Goal: Information Seeking & Learning: Learn about a topic

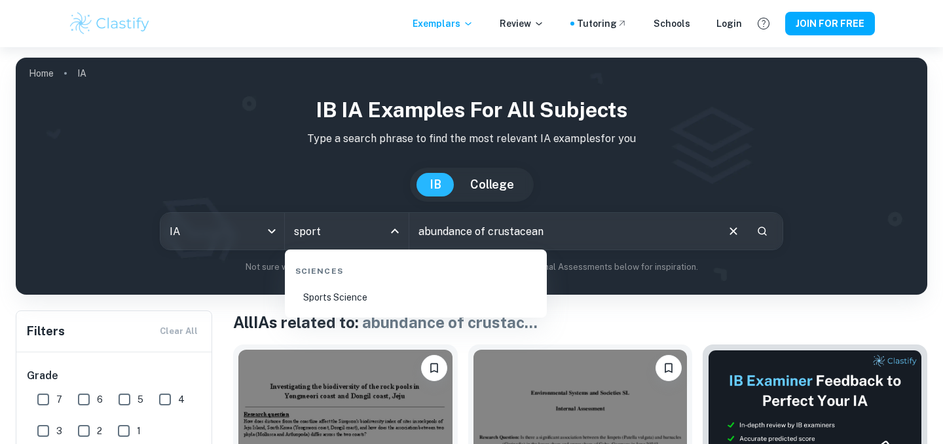
type input "sports"
click at [375, 307] on li "Sports Science" at bounding box center [415, 297] width 251 height 30
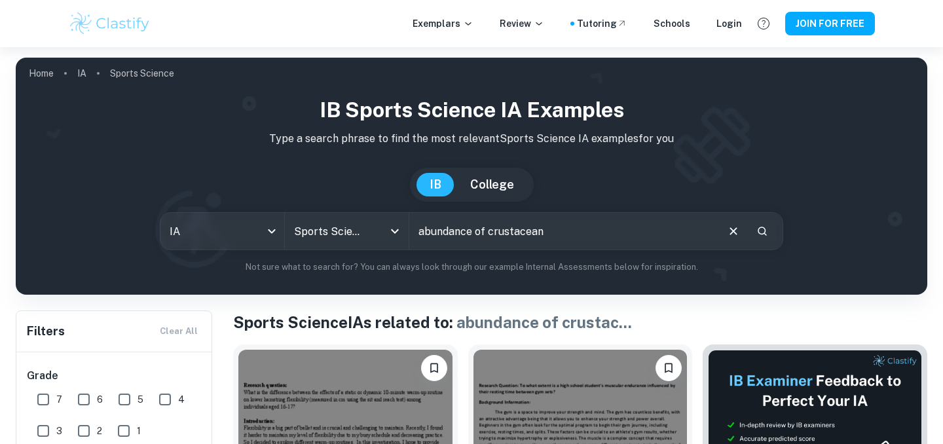
drag, startPoint x: 560, startPoint y: 238, endPoint x: 413, endPoint y: 222, distance: 147.5
click at [413, 228] on input "abundance of crustacean" at bounding box center [562, 231] width 306 height 37
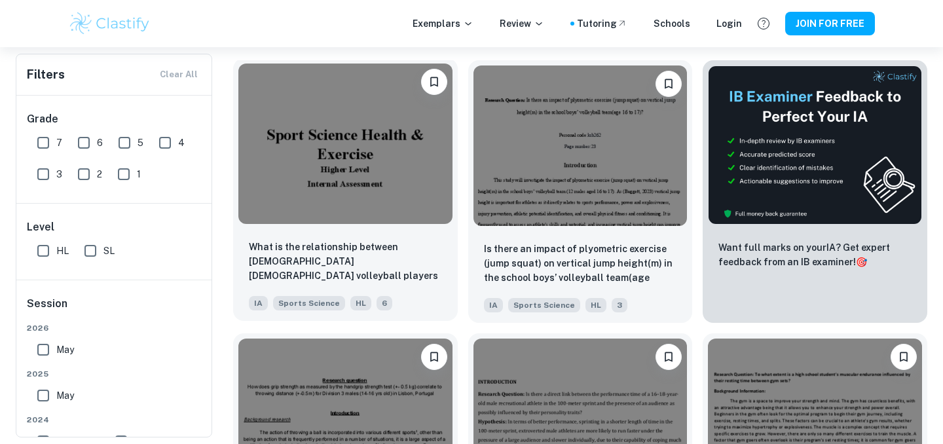
scroll to position [286, 0]
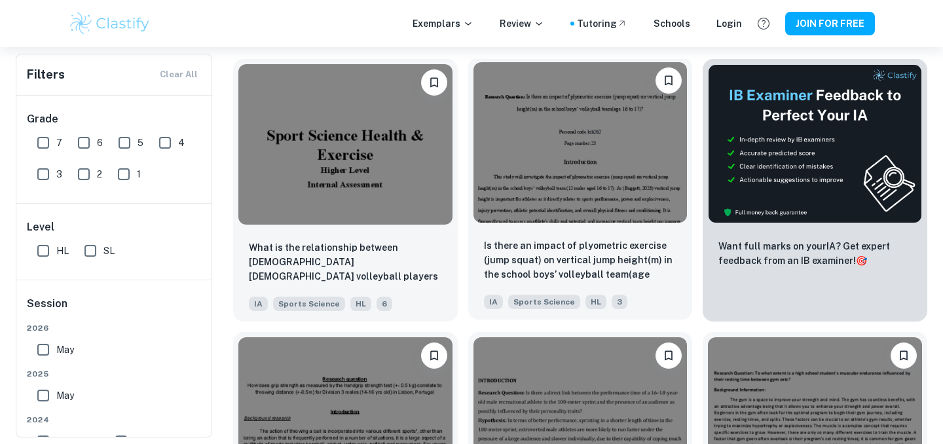
click at [578, 179] on img at bounding box center [580, 142] width 214 height 160
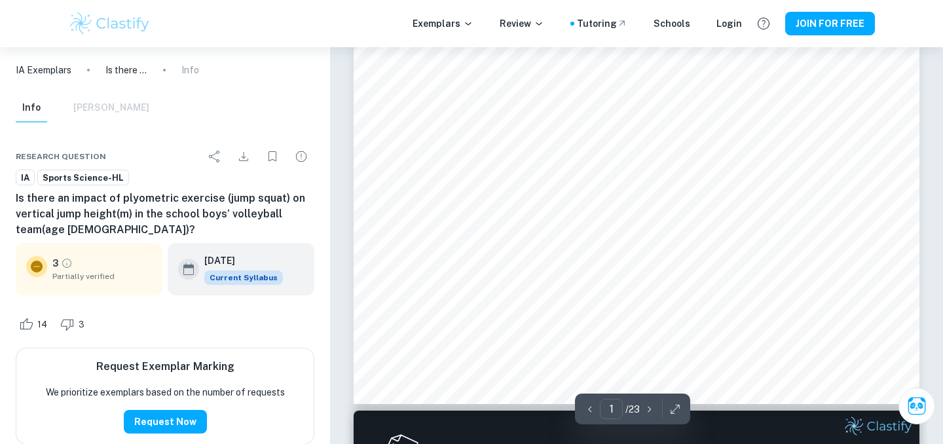
scroll to position [445, 0]
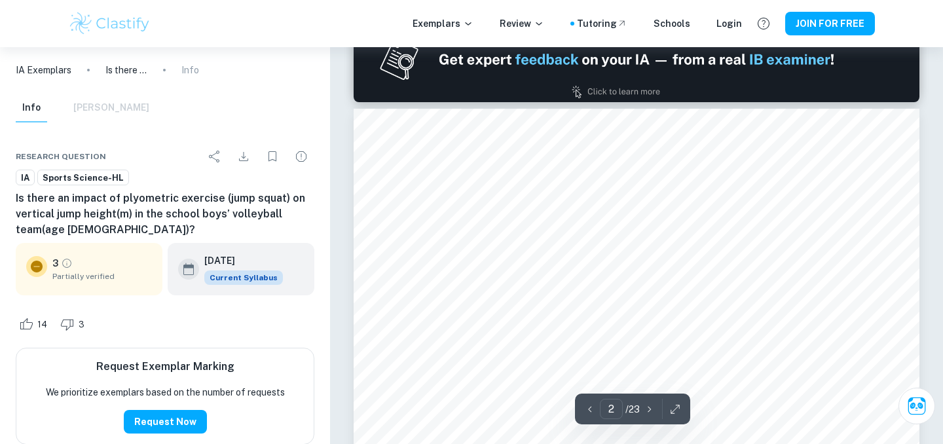
type input "1"
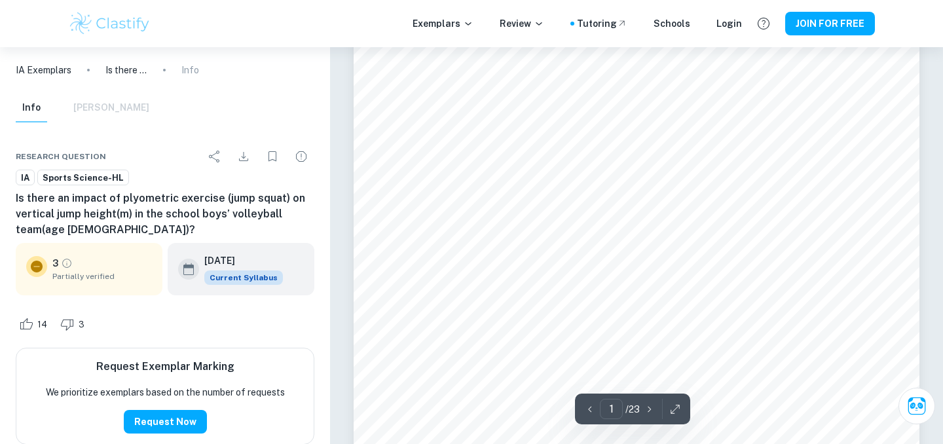
scroll to position [134, 0]
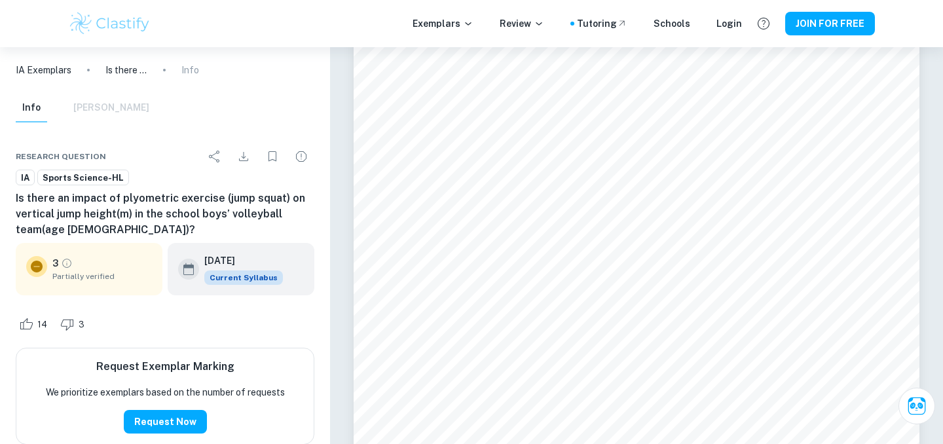
scroll to position [286, 0]
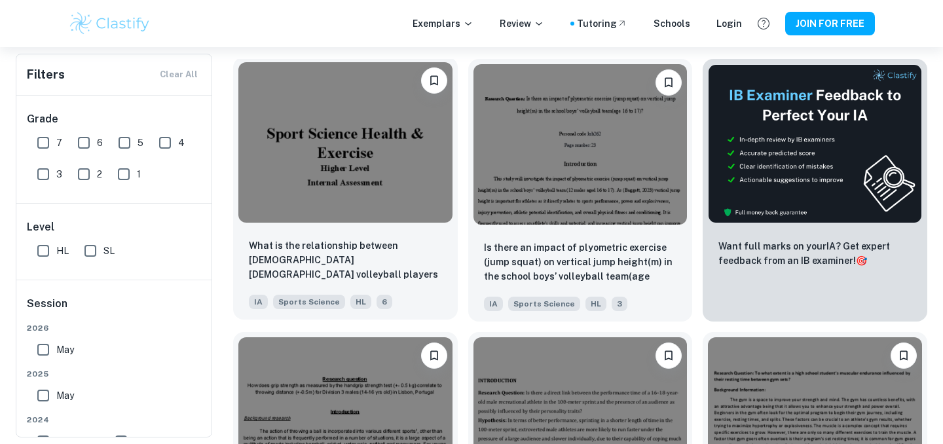
click at [350, 211] on img at bounding box center [345, 142] width 214 height 160
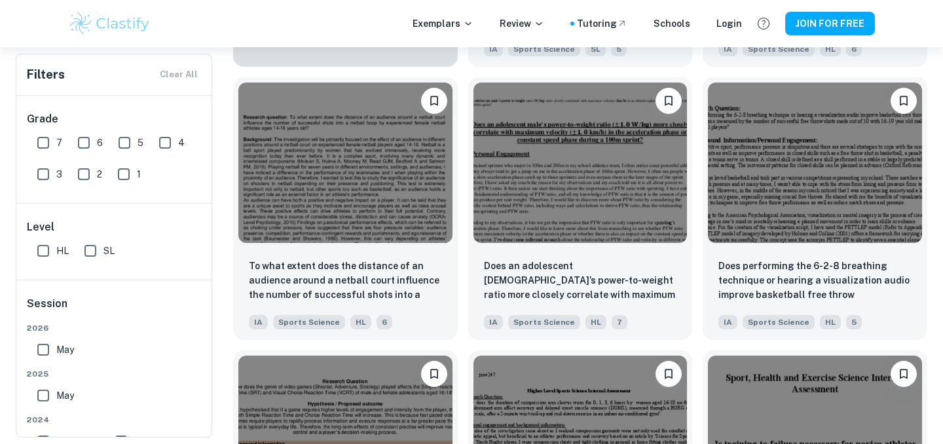
scroll to position [1093, 0]
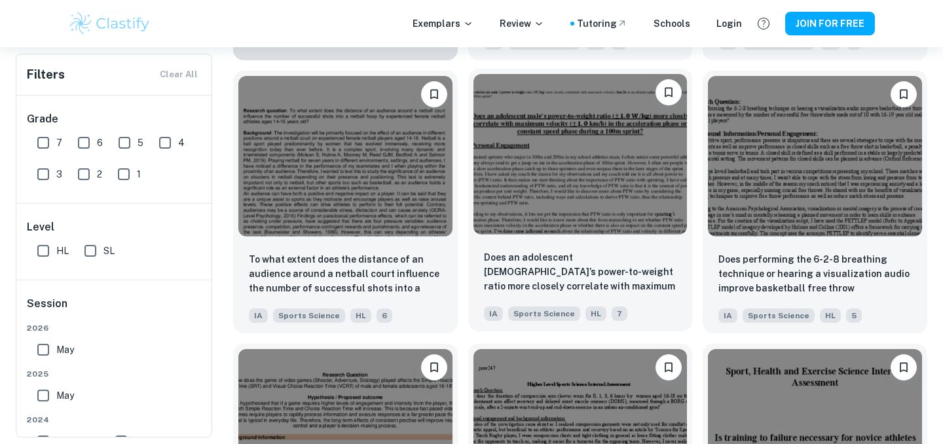
click at [588, 189] on img at bounding box center [580, 154] width 214 height 160
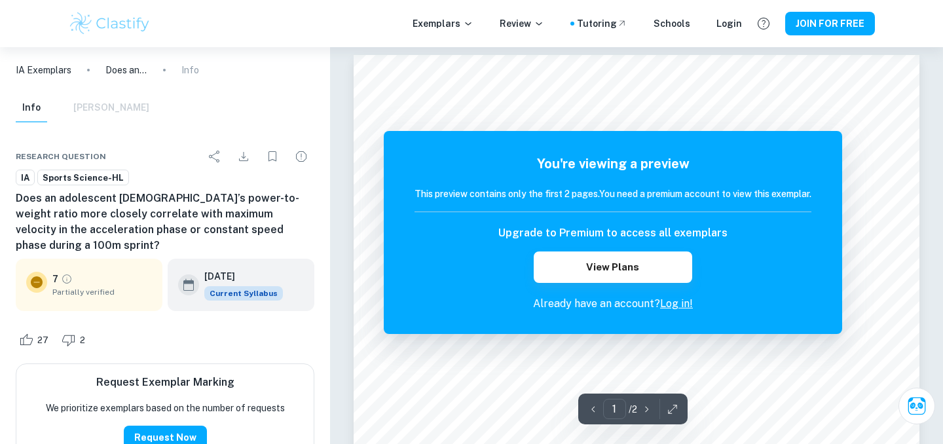
scroll to position [1, 0]
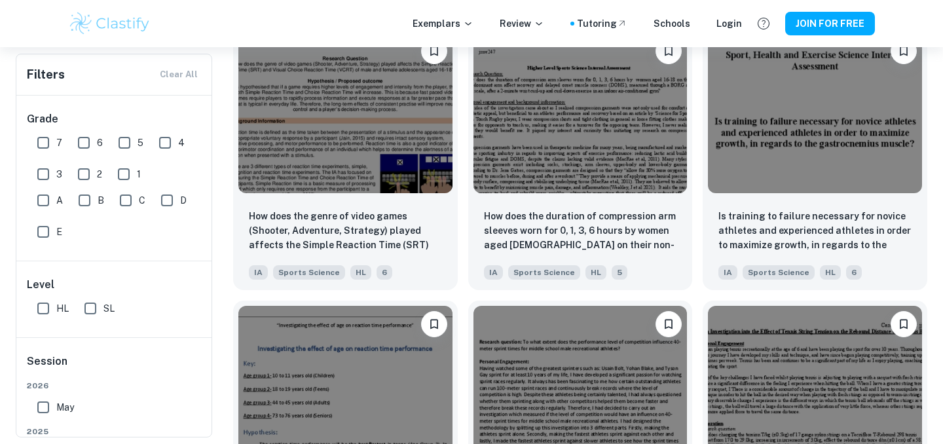
scroll to position [1414, 0]
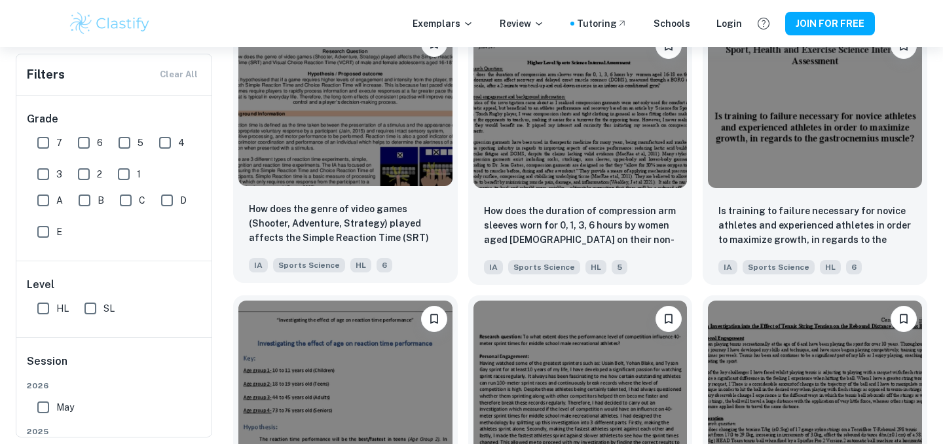
click at [410, 187] on div at bounding box center [345, 105] width 225 height 171
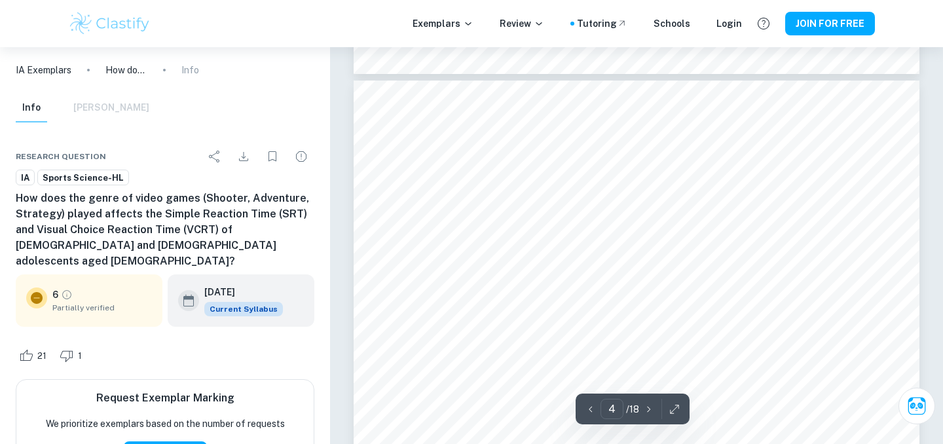
click at [109, 117] on div "Info [PERSON_NAME]" at bounding box center [83, 108] width 134 height 29
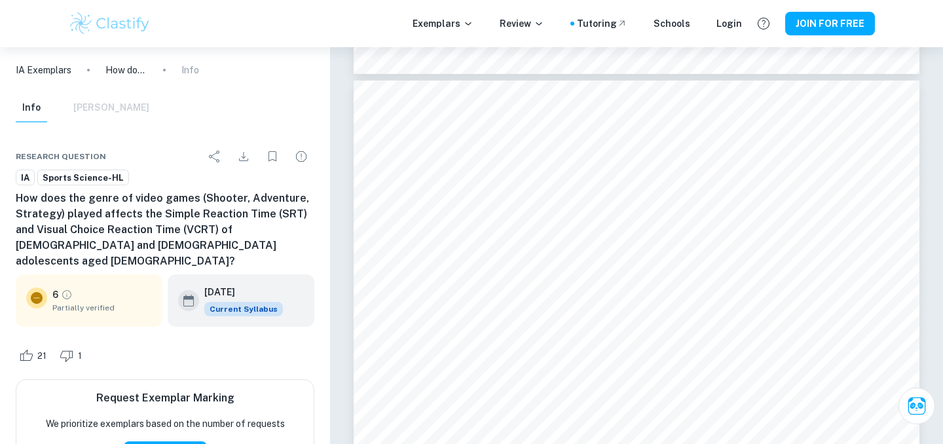
click at [103, 109] on div "Info [PERSON_NAME]" at bounding box center [83, 108] width 134 height 29
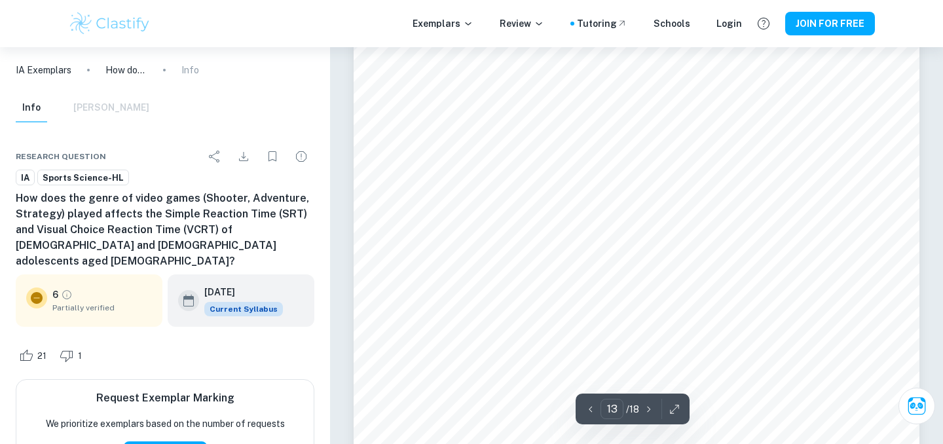
scroll to position [10254, 0]
type input "5"
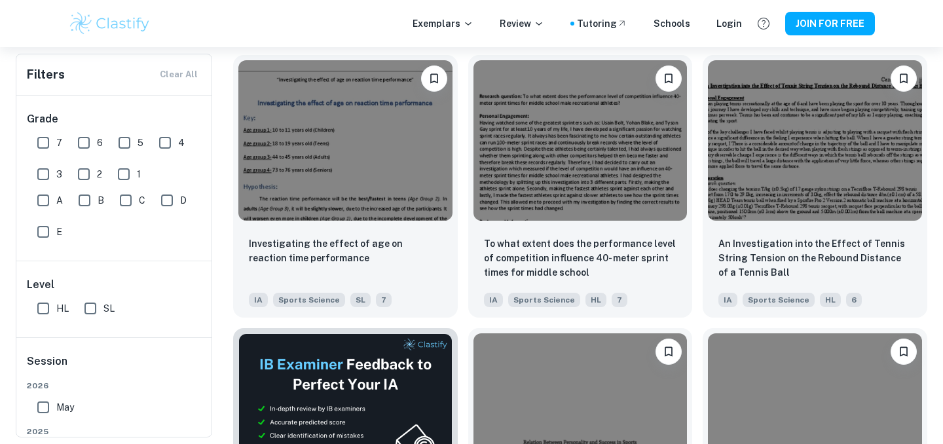
scroll to position [1665, 0]
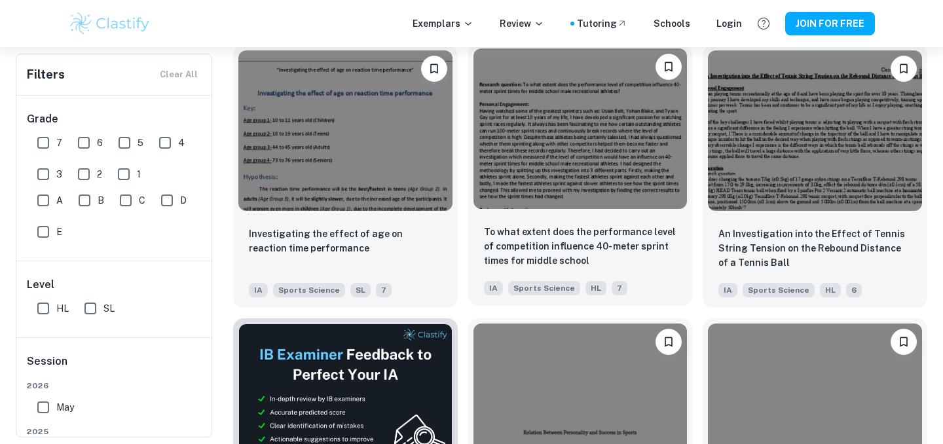
click at [639, 194] on img at bounding box center [580, 128] width 214 height 160
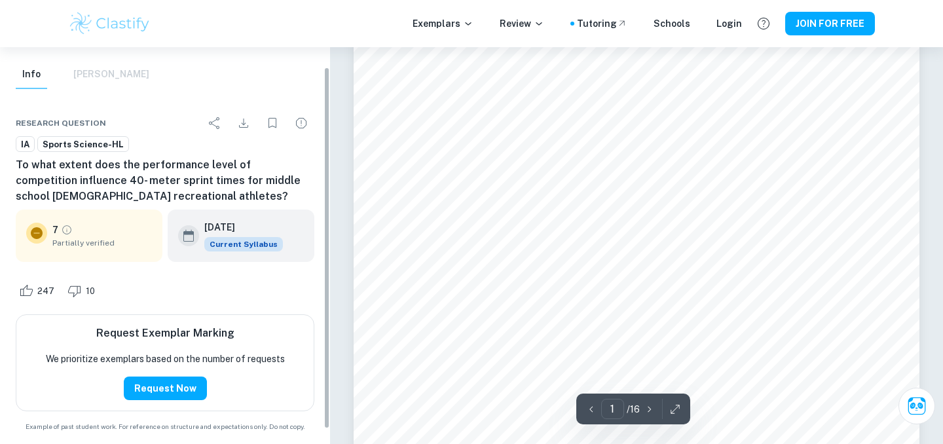
scroll to position [5, 0]
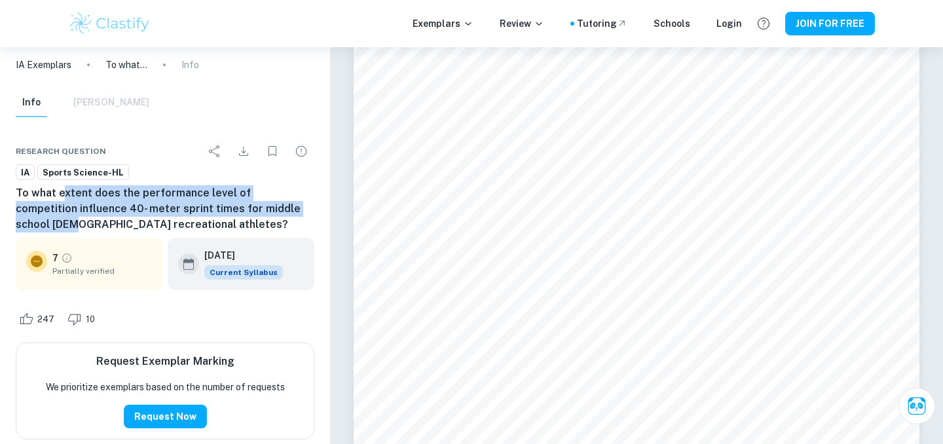
drag, startPoint x: 60, startPoint y: 198, endPoint x: 306, endPoint y: 213, distance: 246.0
click at [306, 213] on h6 "To what extent does the performance level of competition influence 40- meter sp…" at bounding box center [165, 208] width 299 height 47
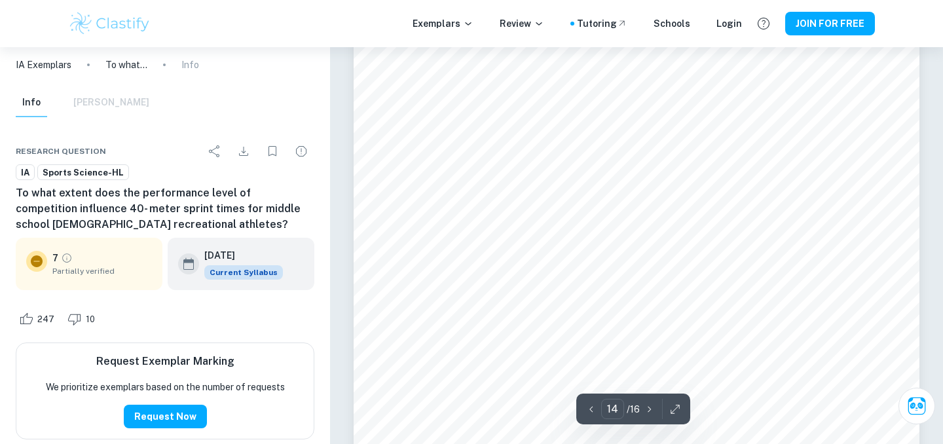
scroll to position [10933, 0]
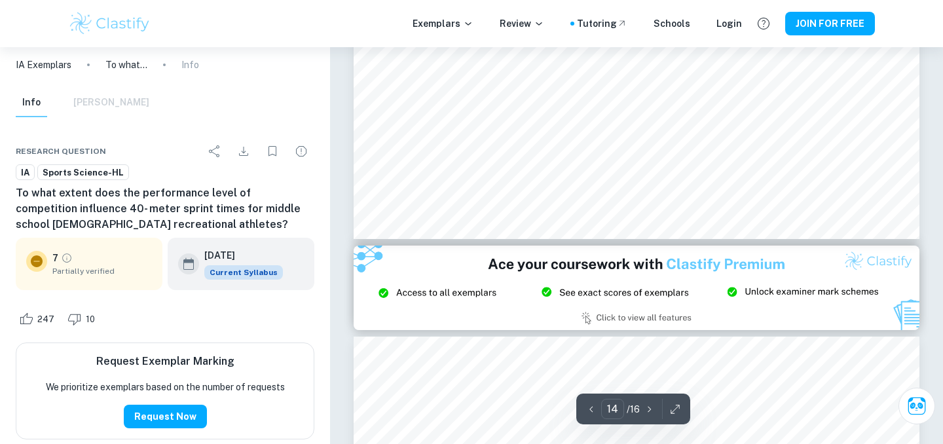
type input "15"
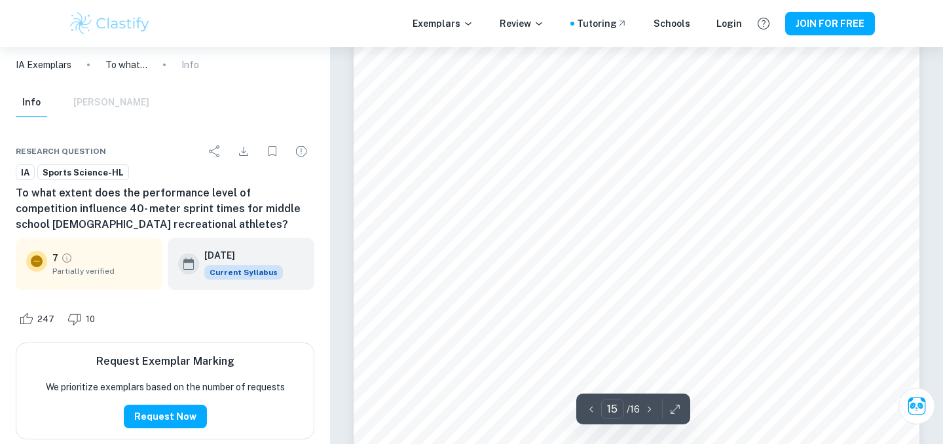
scroll to position [11711, 0]
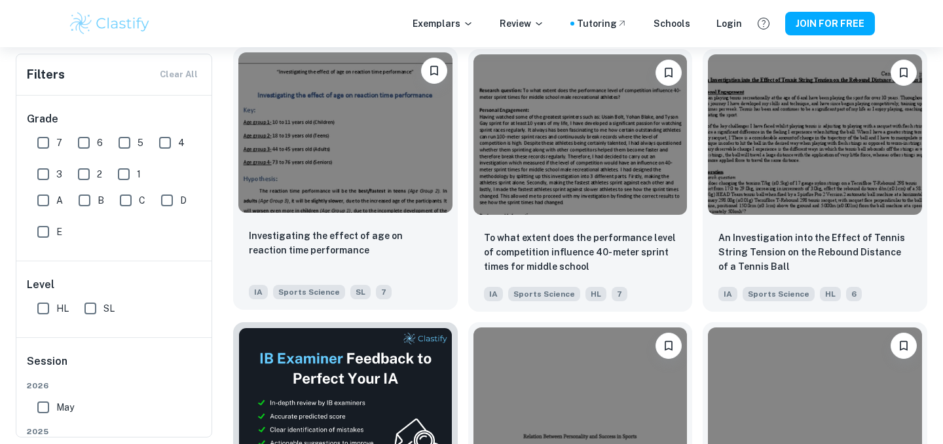
scroll to position [1660, 0]
click at [396, 203] on img at bounding box center [345, 133] width 214 height 160
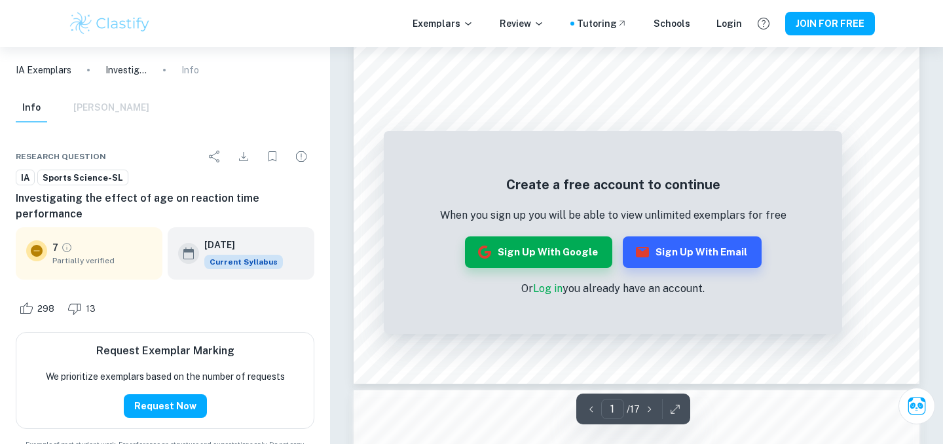
scroll to position [480, 0]
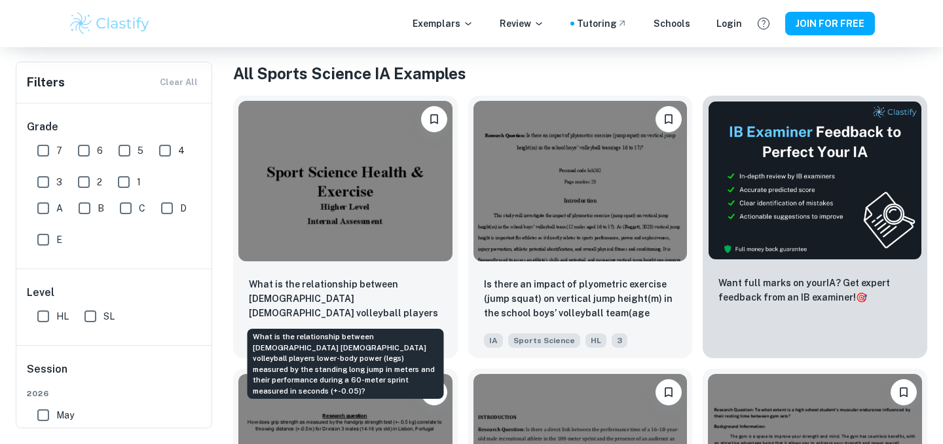
scroll to position [92, 0]
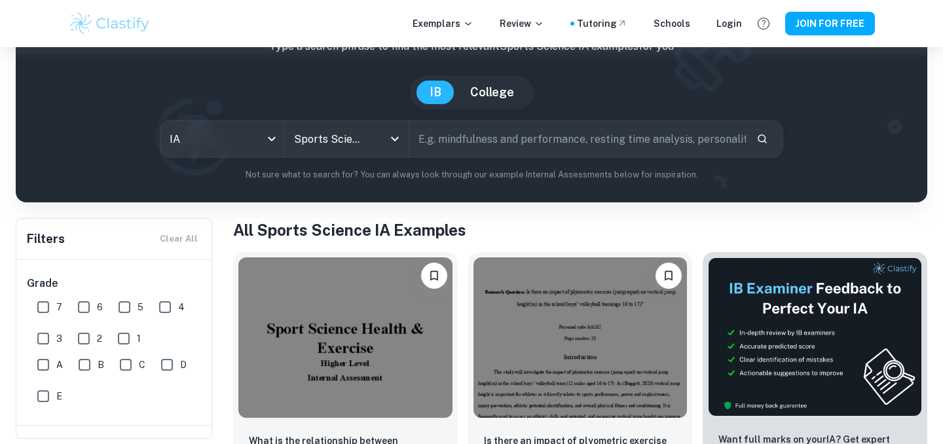
click at [470, 102] on button "College" at bounding box center [492, 93] width 70 height 24
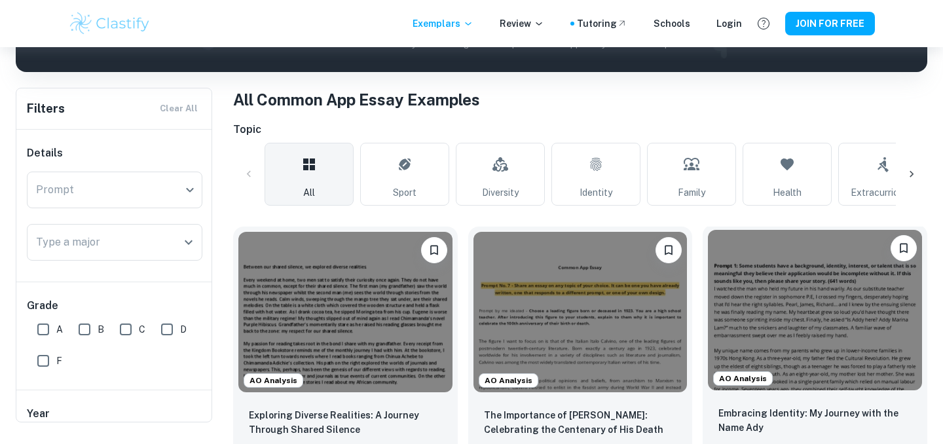
scroll to position [160, 0]
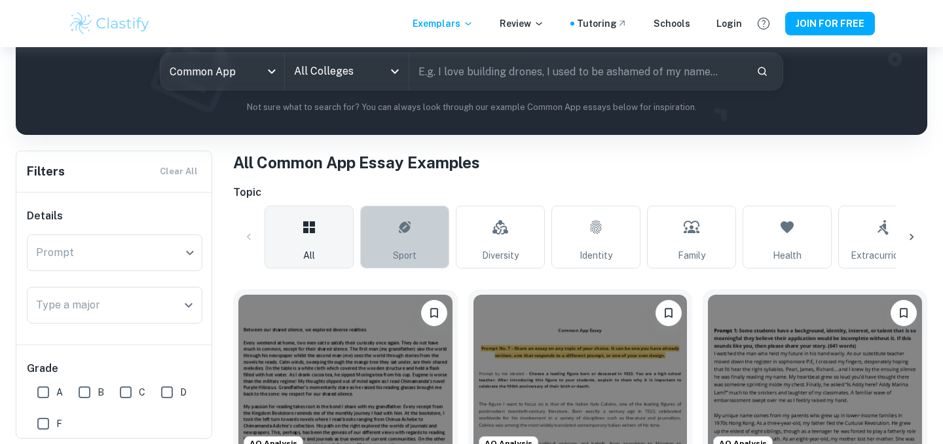
click at [434, 251] on link "Sport" at bounding box center [404, 237] width 89 height 63
type input "Sport"
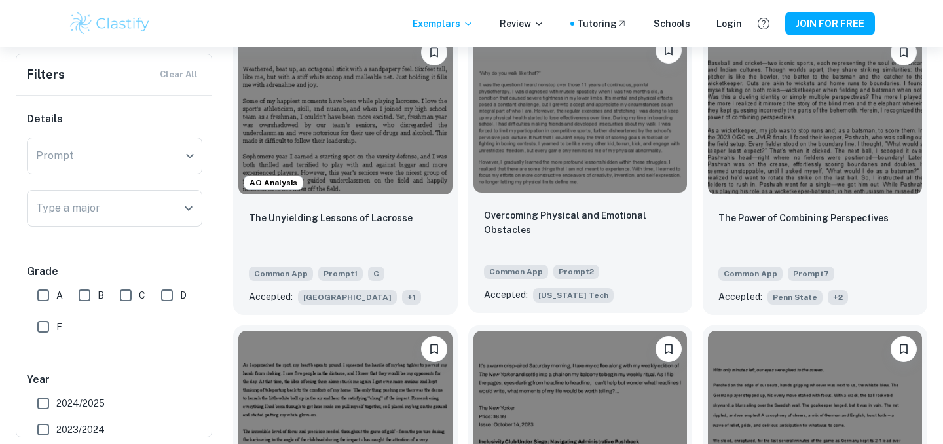
scroll to position [718, 0]
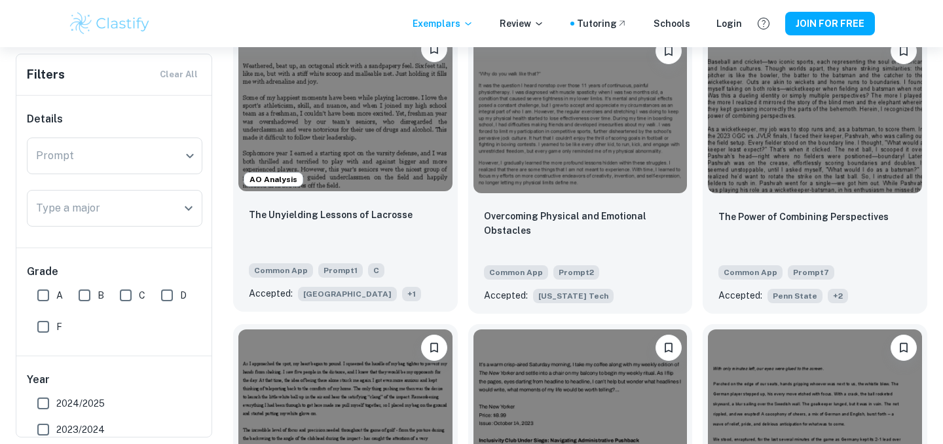
click at [349, 152] on img at bounding box center [345, 111] width 214 height 160
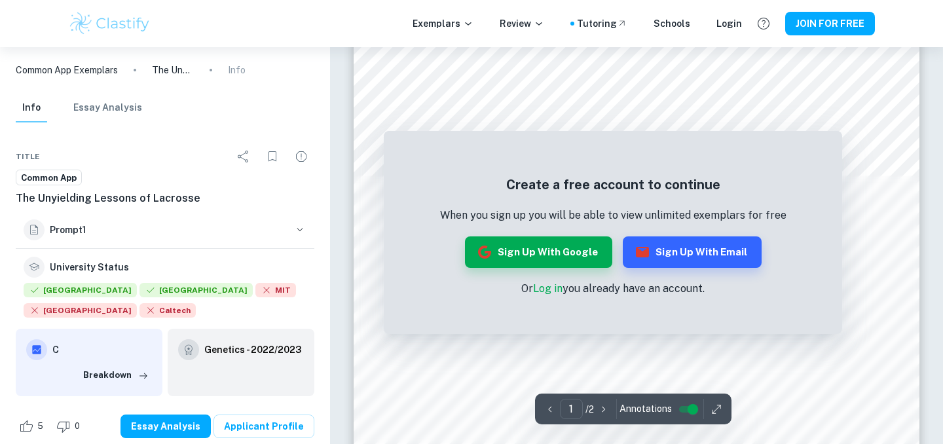
scroll to position [122, 0]
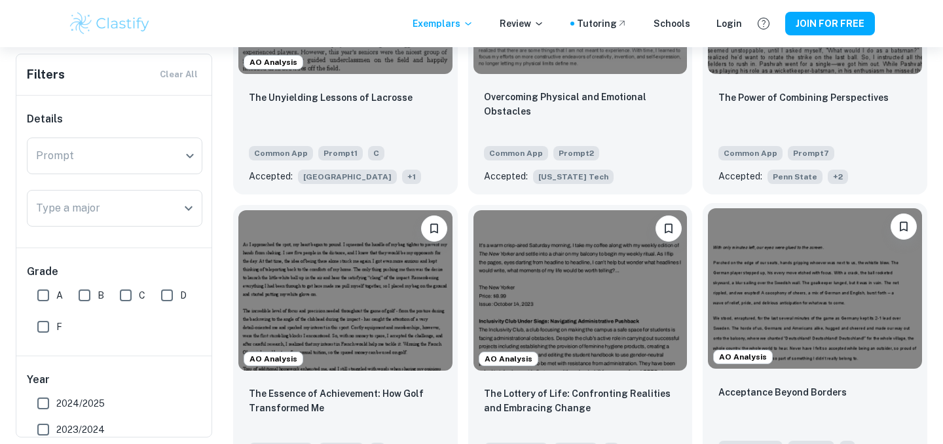
scroll to position [844, 0]
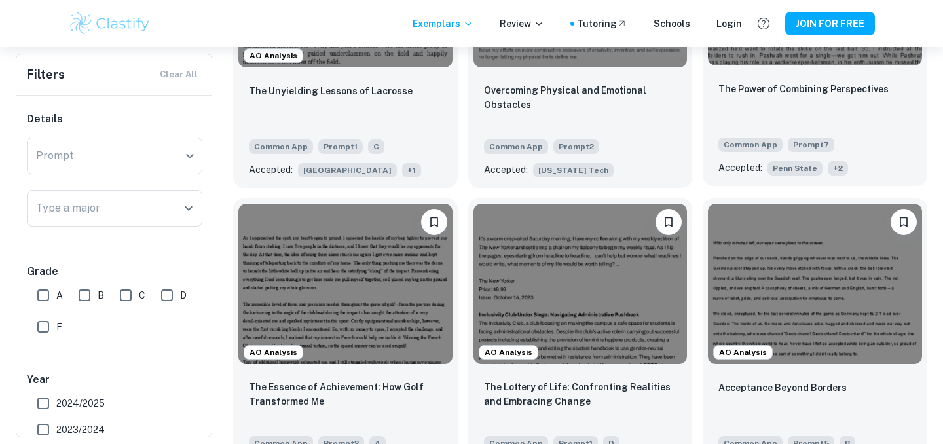
click at [813, 114] on div "The Power of Combining Perspectives" at bounding box center [814, 103] width 193 height 45
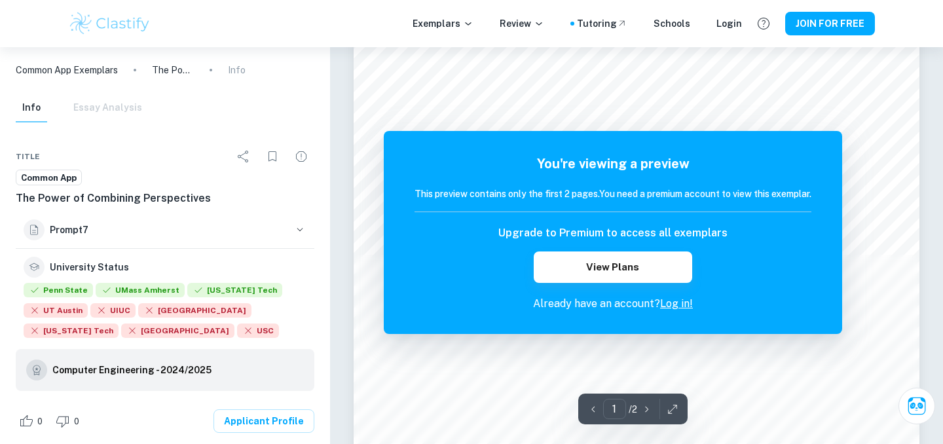
scroll to position [39, 0]
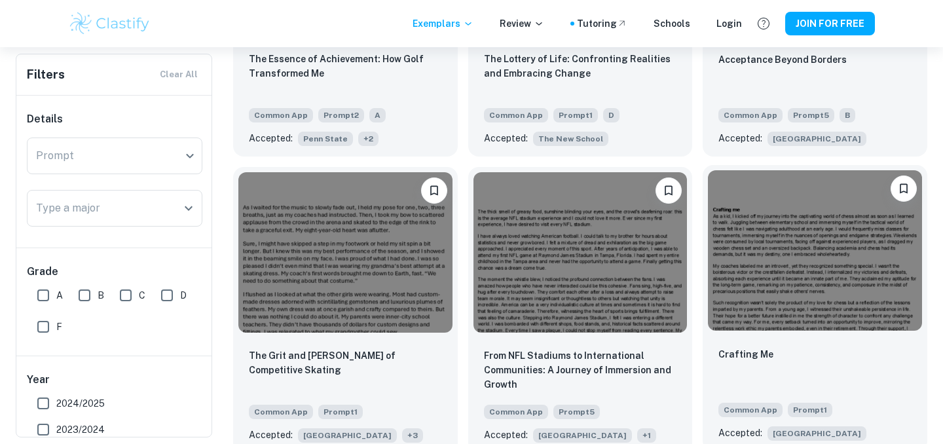
scroll to position [1100, 0]
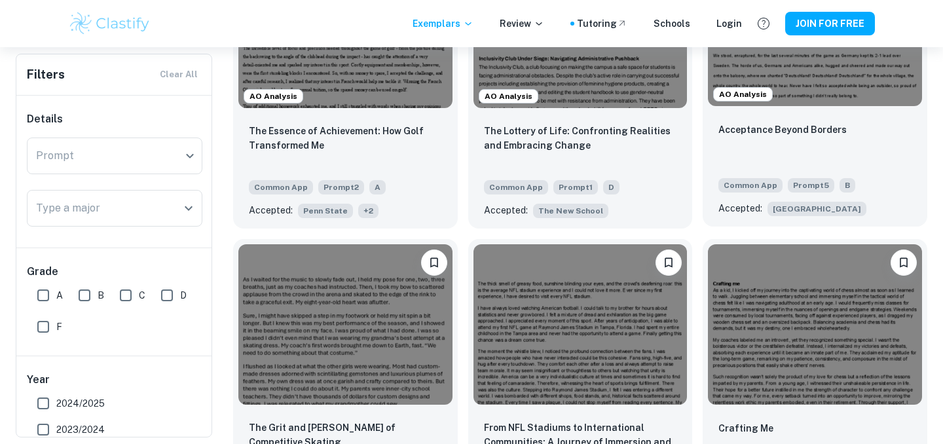
click at [815, 84] on img at bounding box center [815, 26] width 214 height 160
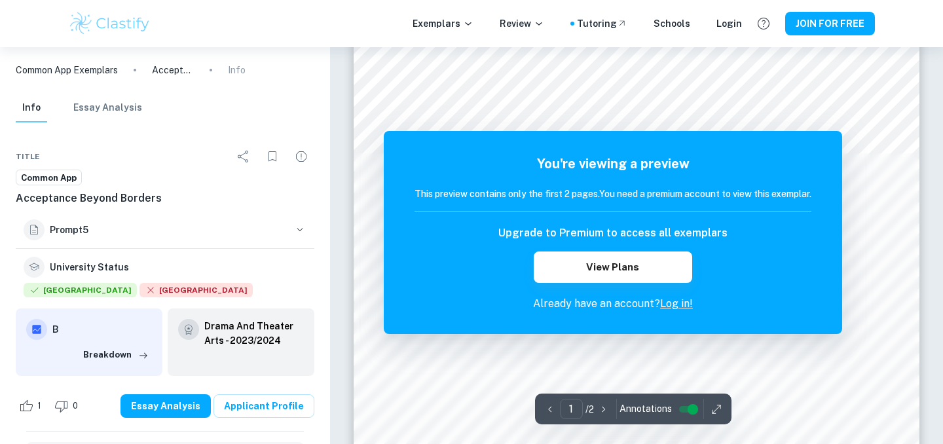
scroll to position [117, 0]
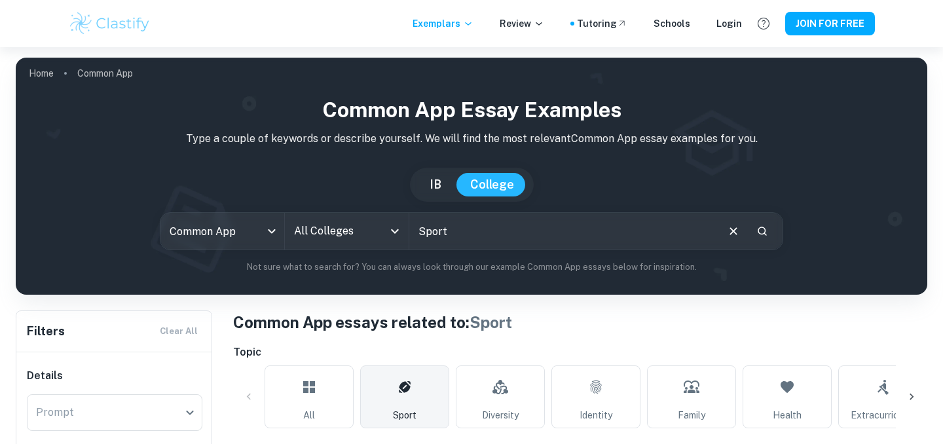
click at [337, 238] on input "All Colleges" at bounding box center [337, 231] width 92 height 25
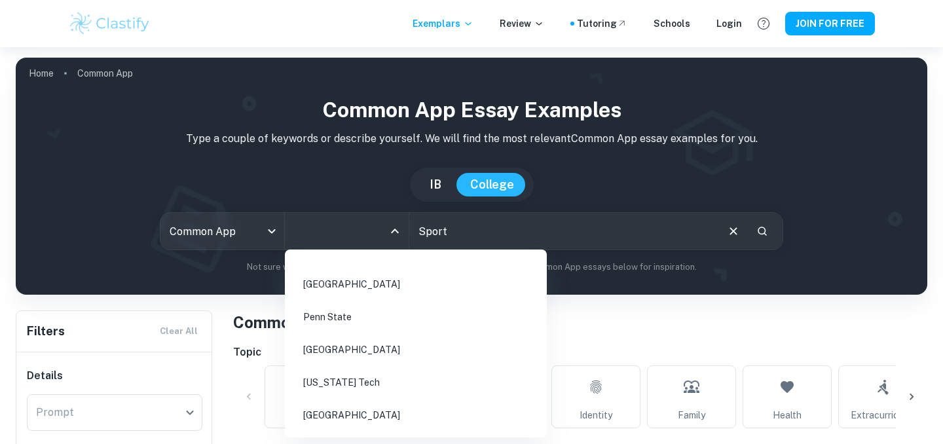
scroll to position [876, 0]
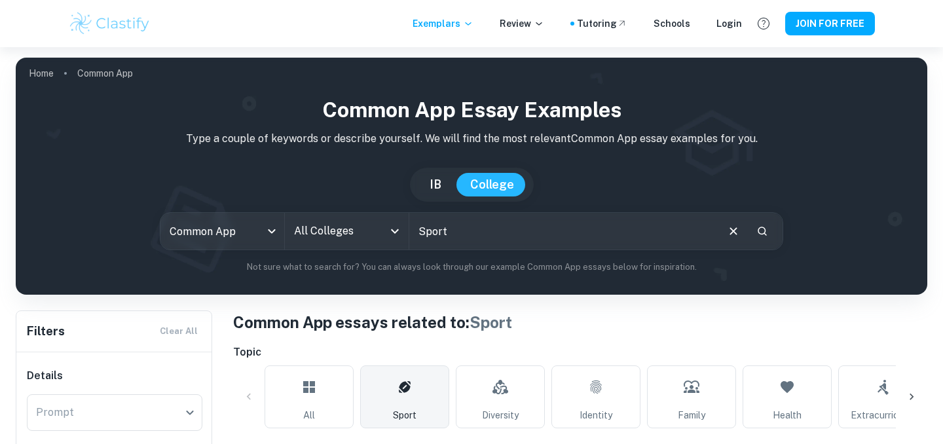
click at [231, 273] on p "Not sure what to search for? You can always look through our example Common App…" at bounding box center [471, 267] width 891 height 13
click at [433, 191] on button "IB" at bounding box center [435, 185] width 38 height 24
type input "ia"
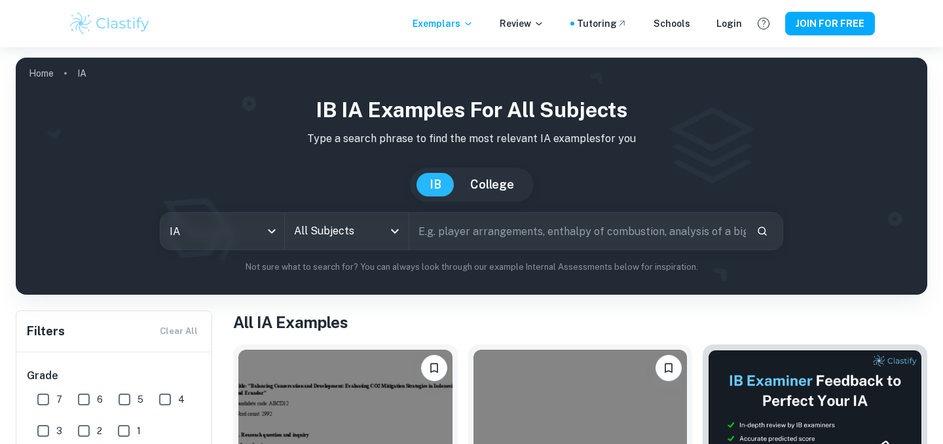
click at [345, 231] on input "All Subjects" at bounding box center [337, 231] width 92 height 25
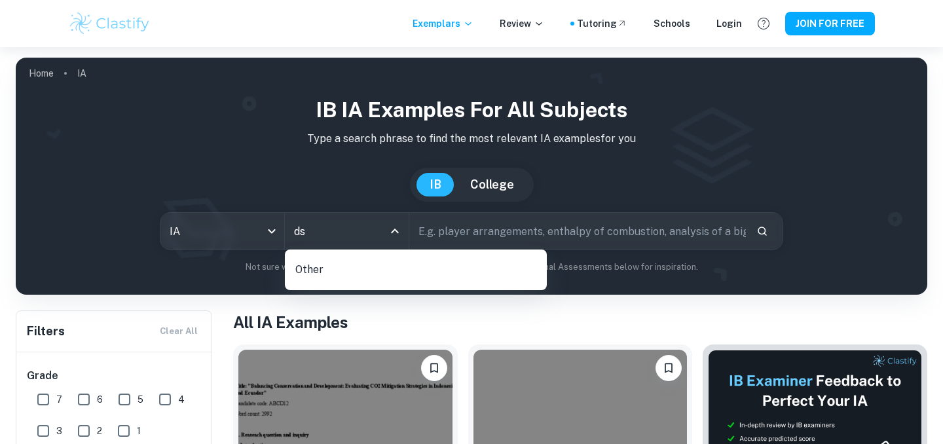
type input "d"
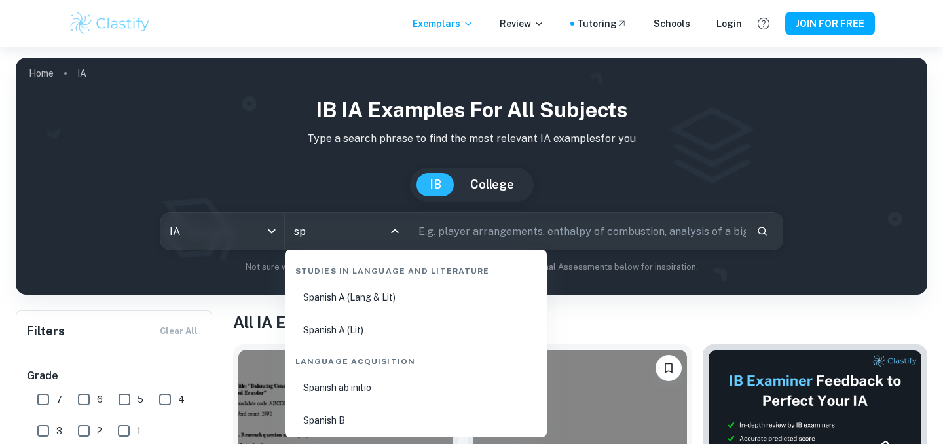
type input "spo"
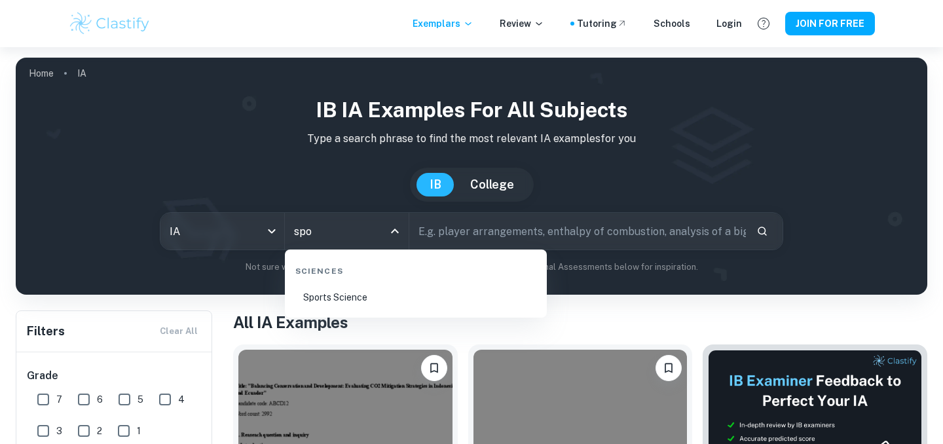
click at [400, 298] on li "Sports Science" at bounding box center [415, 297] width 251 height 30
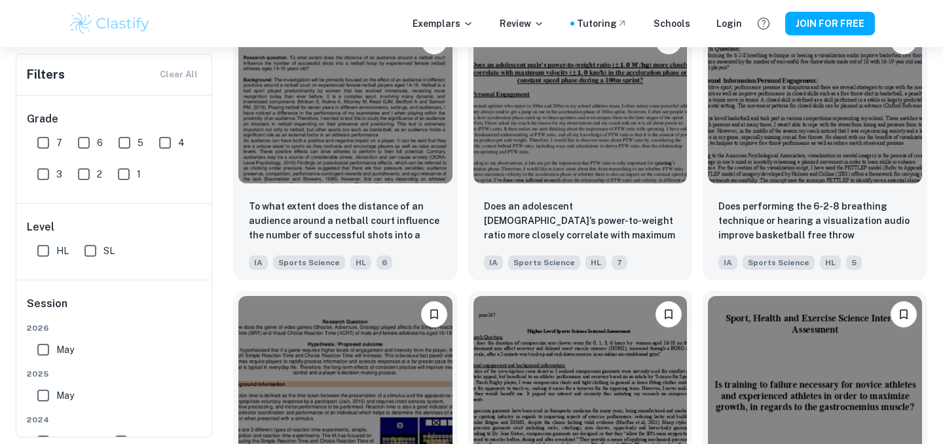
scroll to position [1068, 0]
